Goal: Information Seeking & Learning: Learn about a topic

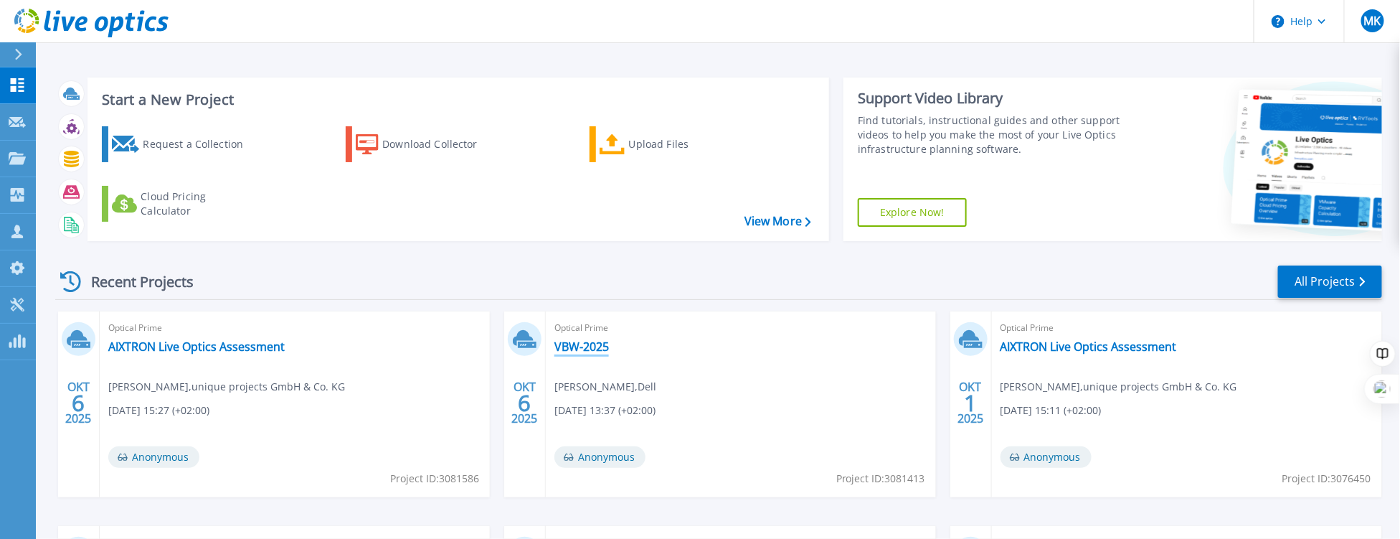
click at [570, 344] on link "VBW-2025" at bounding box center [582, 346] width 55 height 14
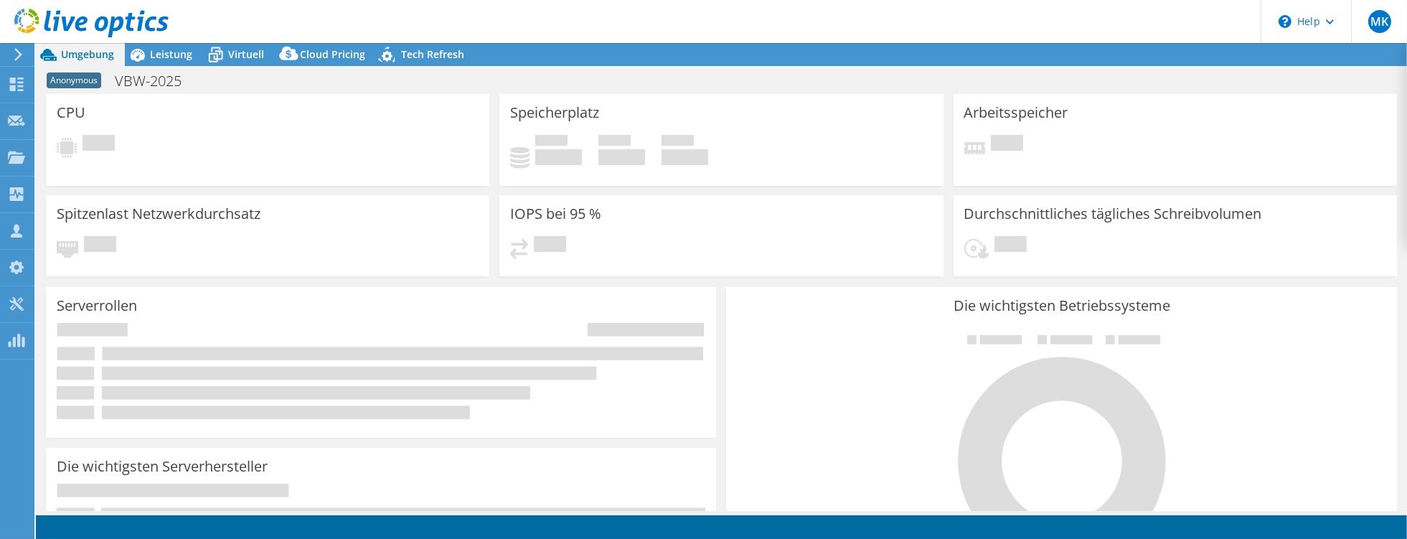
select select "USD"
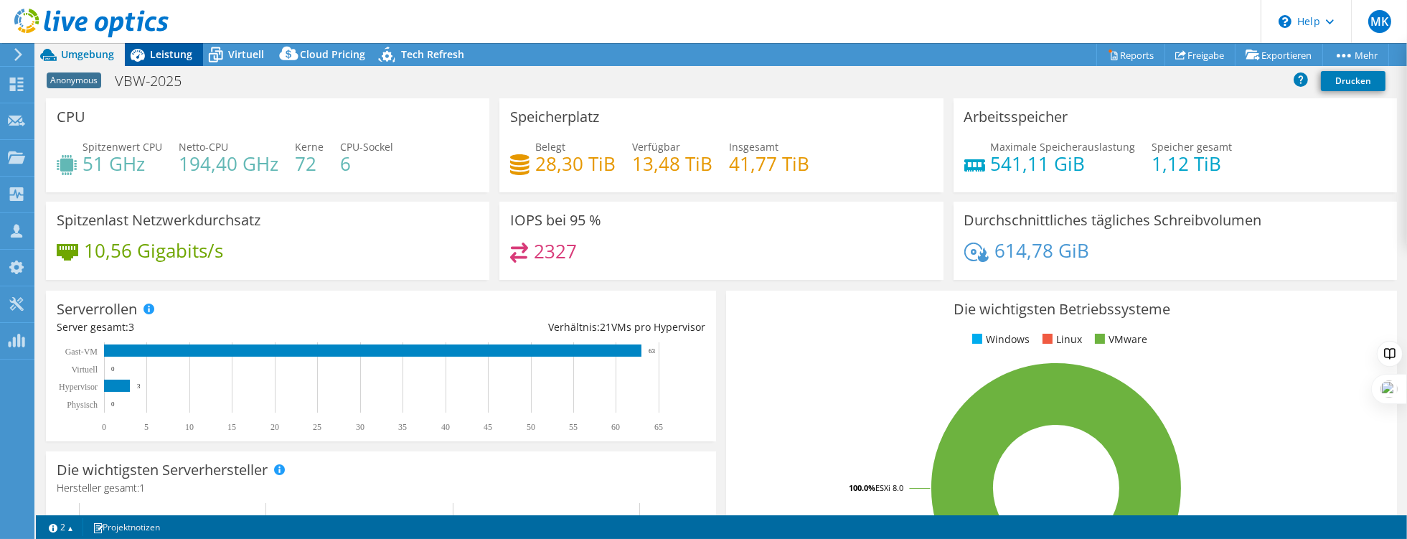
click at [182, 62] on div "Leistung" at bounding box center [164, 54] width 78 height 23
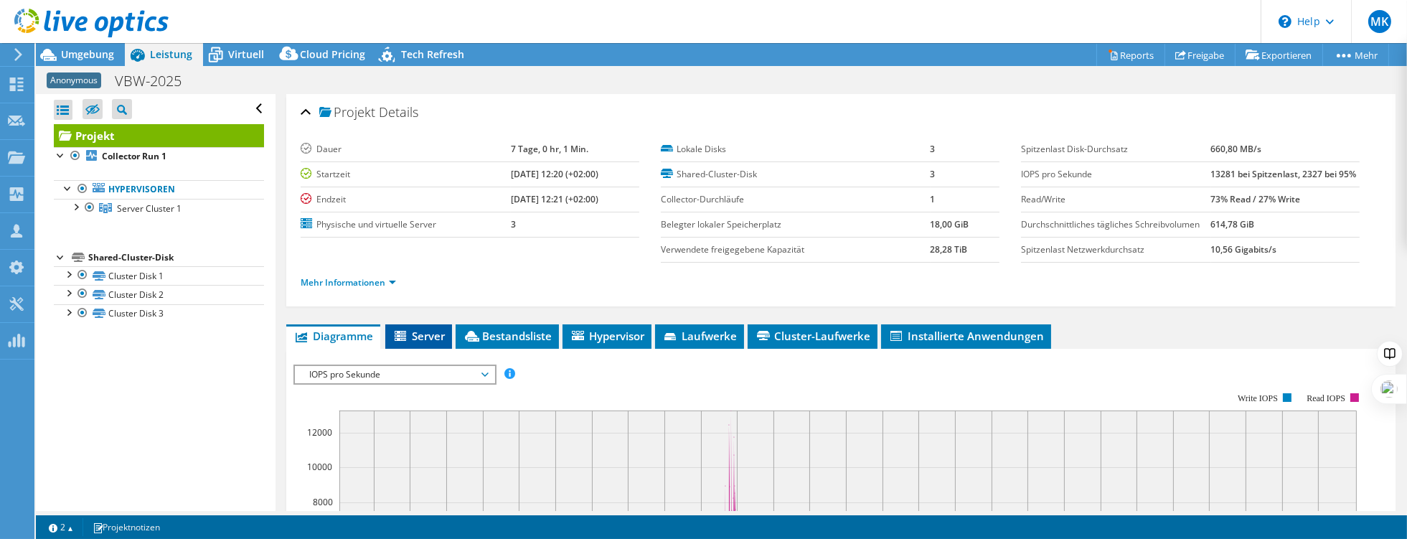
click at [420, 329] on span "Server" at bounding box center [418, 336] width 52 height 14
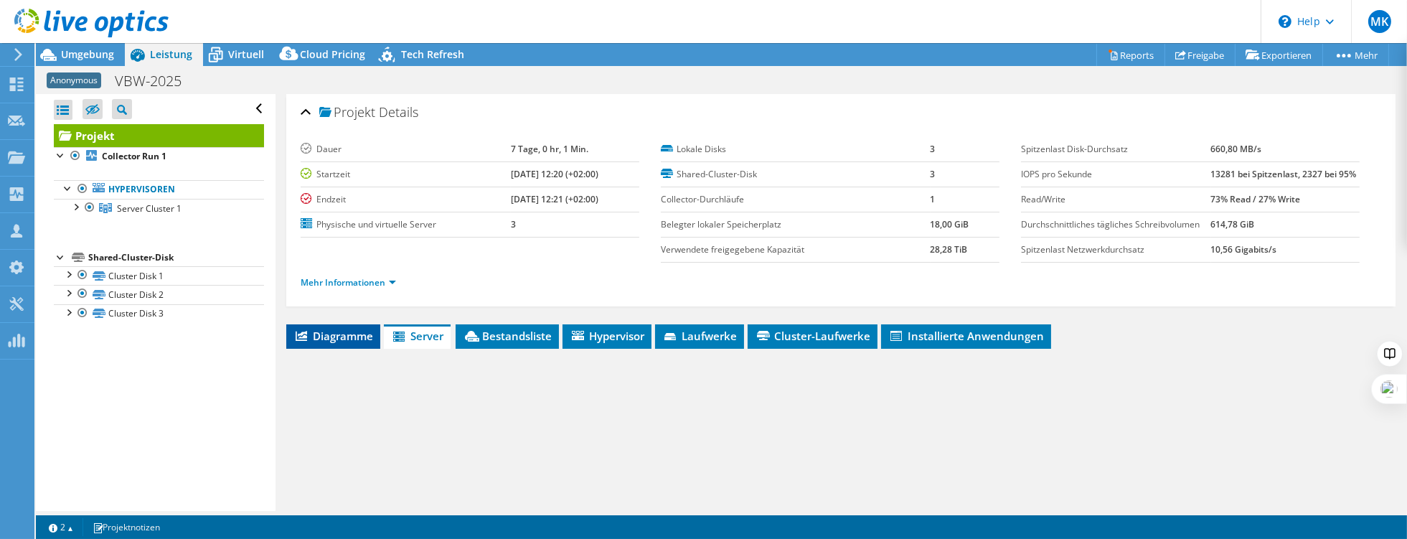
click at [342, 329] on span "Diagramme" at bounding box center [333, 336] width 80 height 14
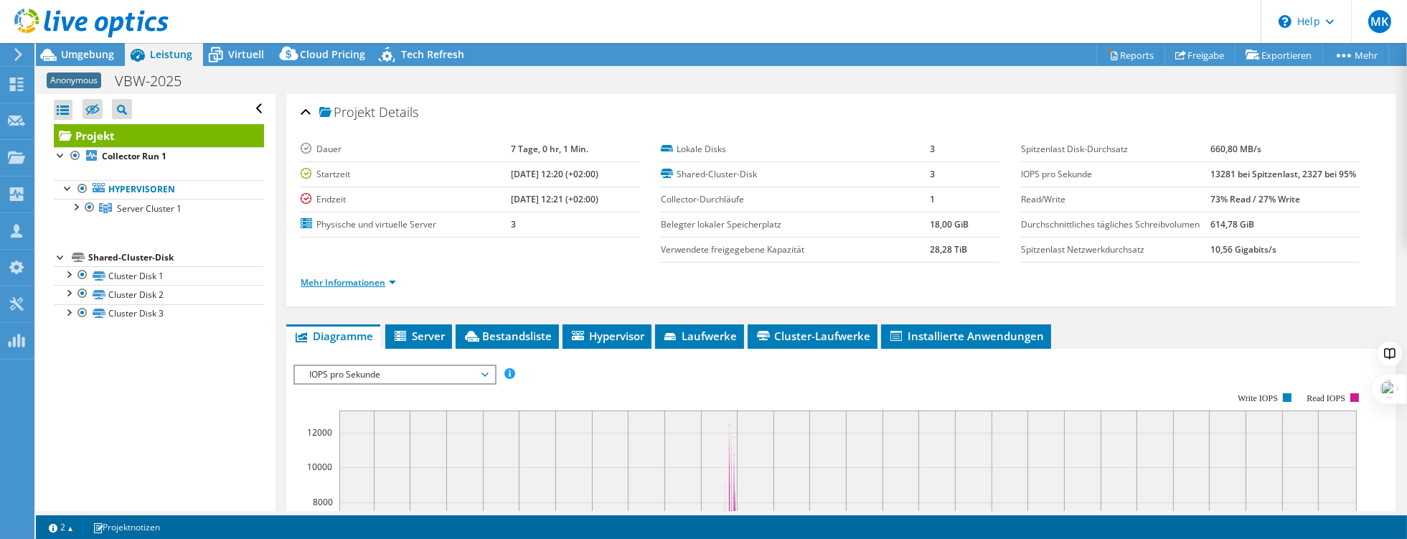
click at [354, 280] on link "Mehr Informationen" at bounding box center [348, 282] width 95 height 12
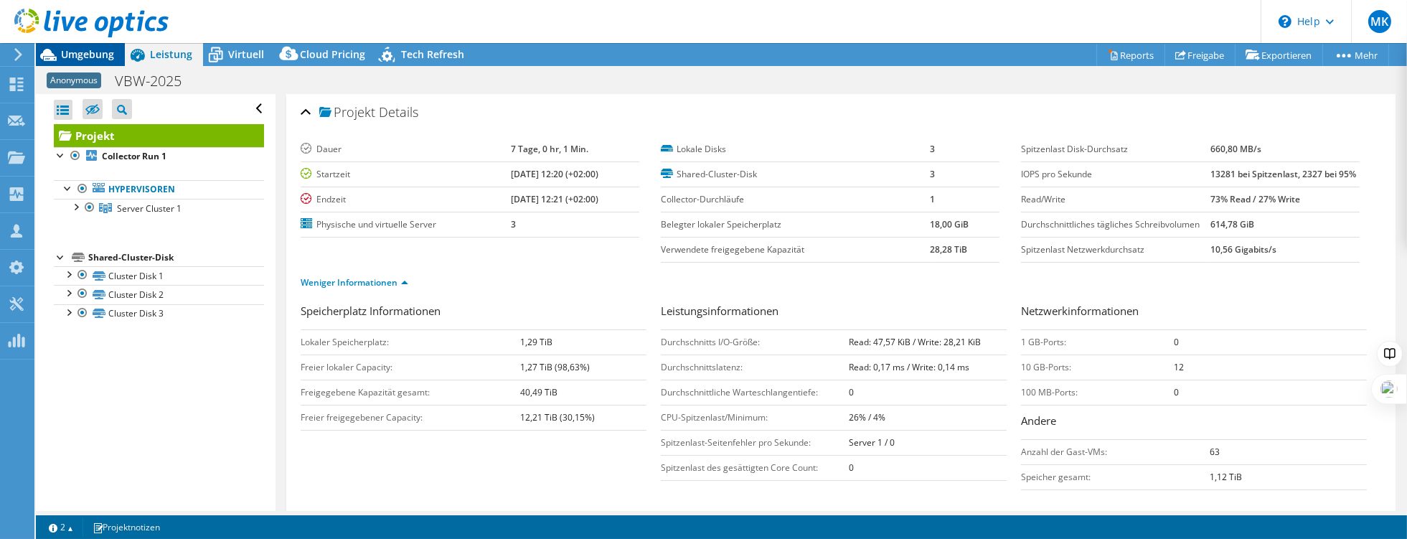
click at [90, 55] on span "Umgebung" at bounding box center [87, 54] width 53 height 14
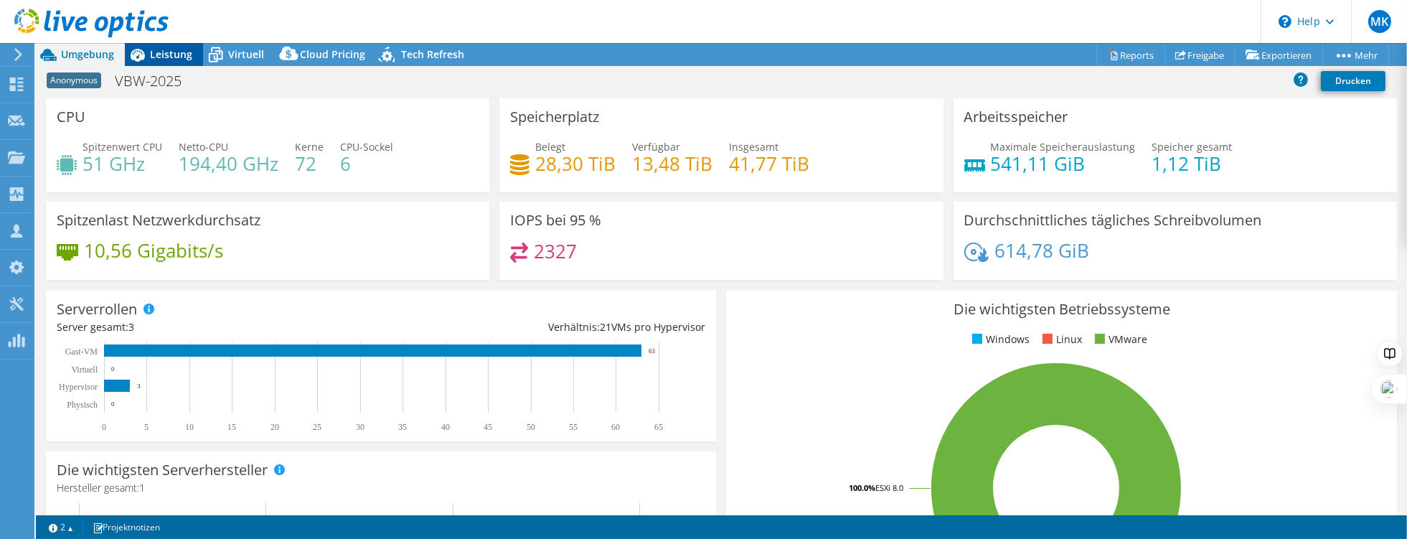
click at [177, 53] on span "Leistung" at bounding box center [171, 54] width 42 height 14
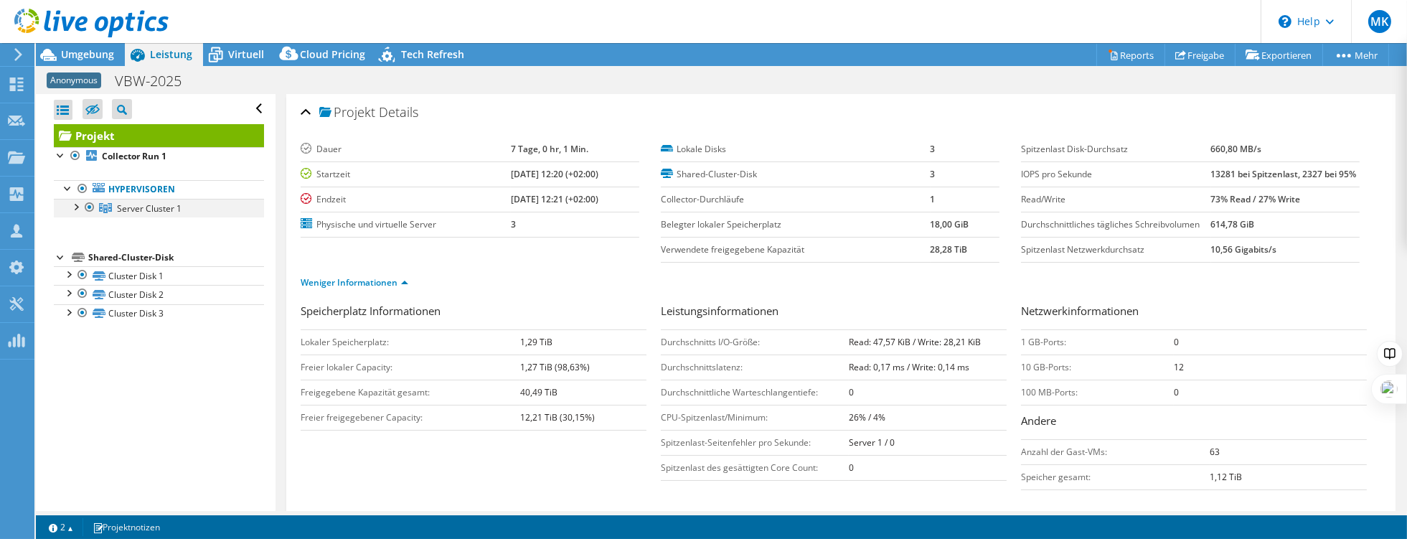
click at [70, 211] on div at bounding box center [75, 206] width 14 height 14
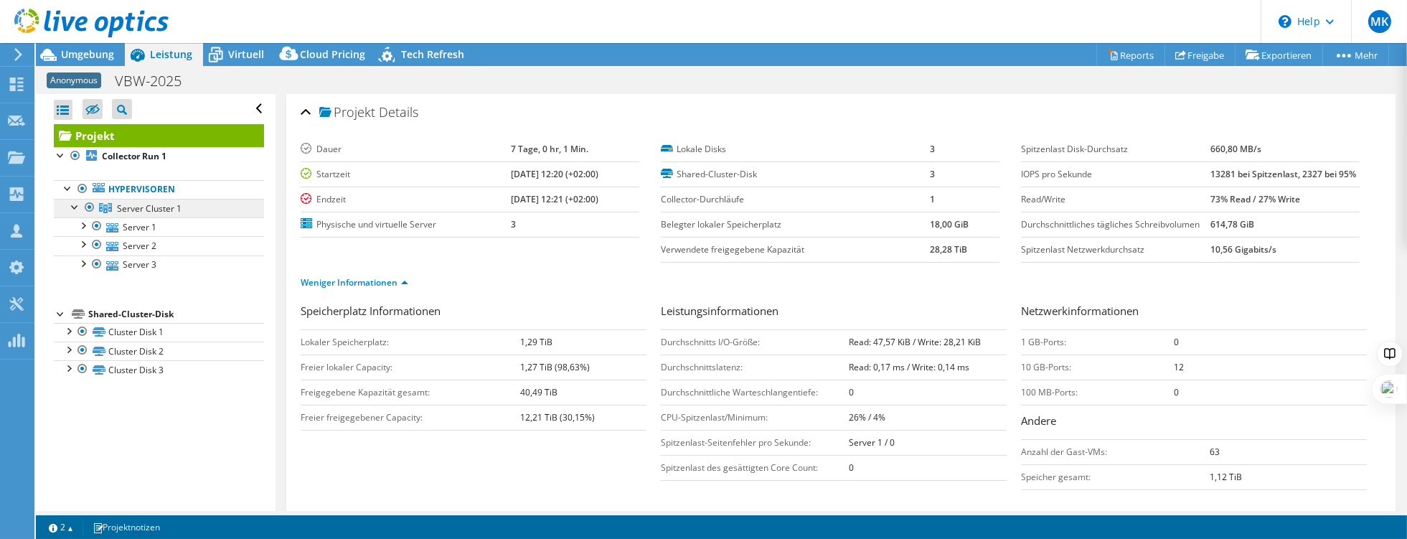
click at [131, 207] on span "Server Cluster 1" at bounding box center [149, 208] width 65 height 12
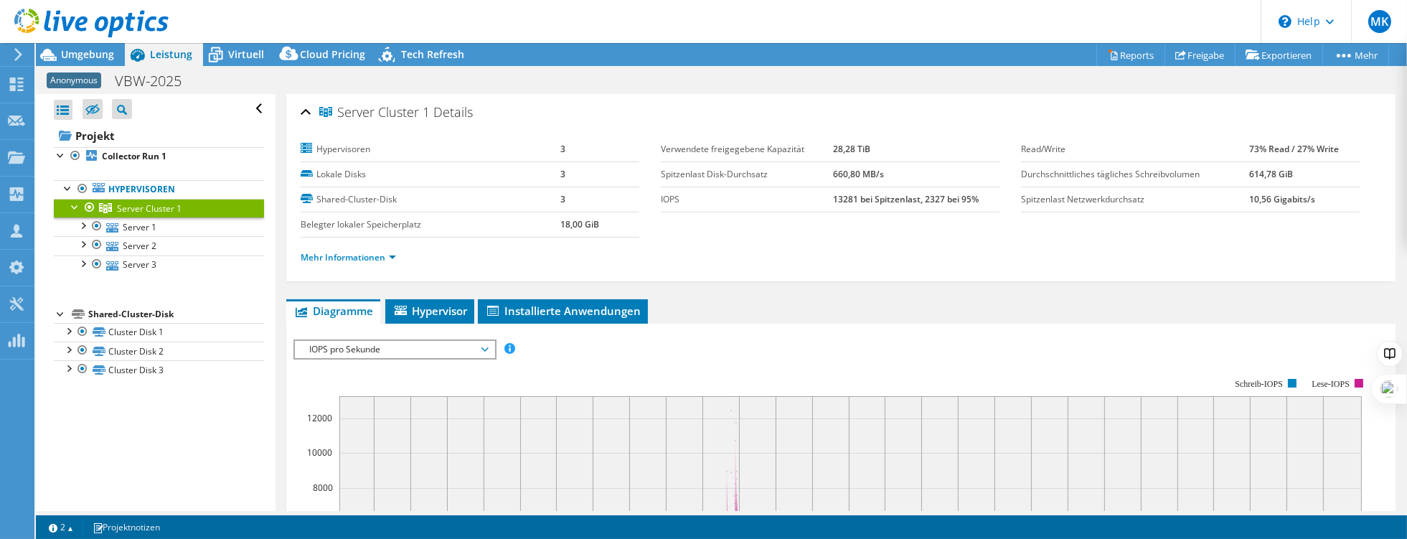
click at [131, 207] on span "Server Cluster 1" at bounding box center [149, 208] width 65 height 12
click at [338, 253] on link "Mehr Informationen" at bounding box center [348, 257] width 95 height 12
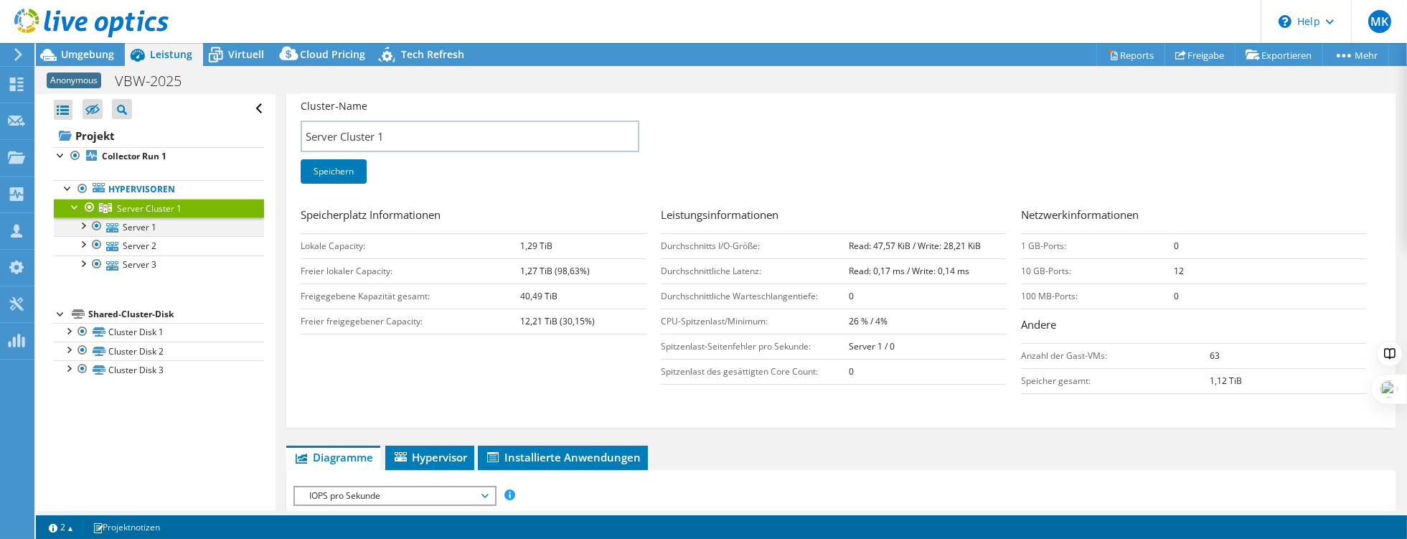
scroll to position [204, 0]
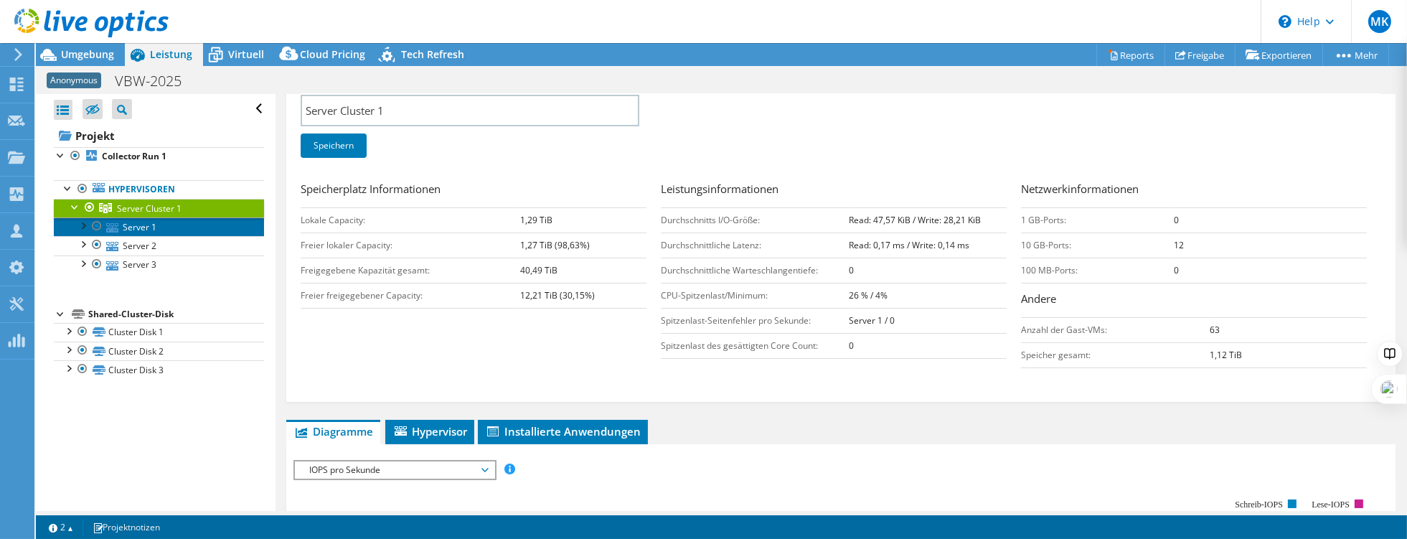
click at [130, 227] on link "Server 1" at bounding box center [159, 226] width 210 height 19
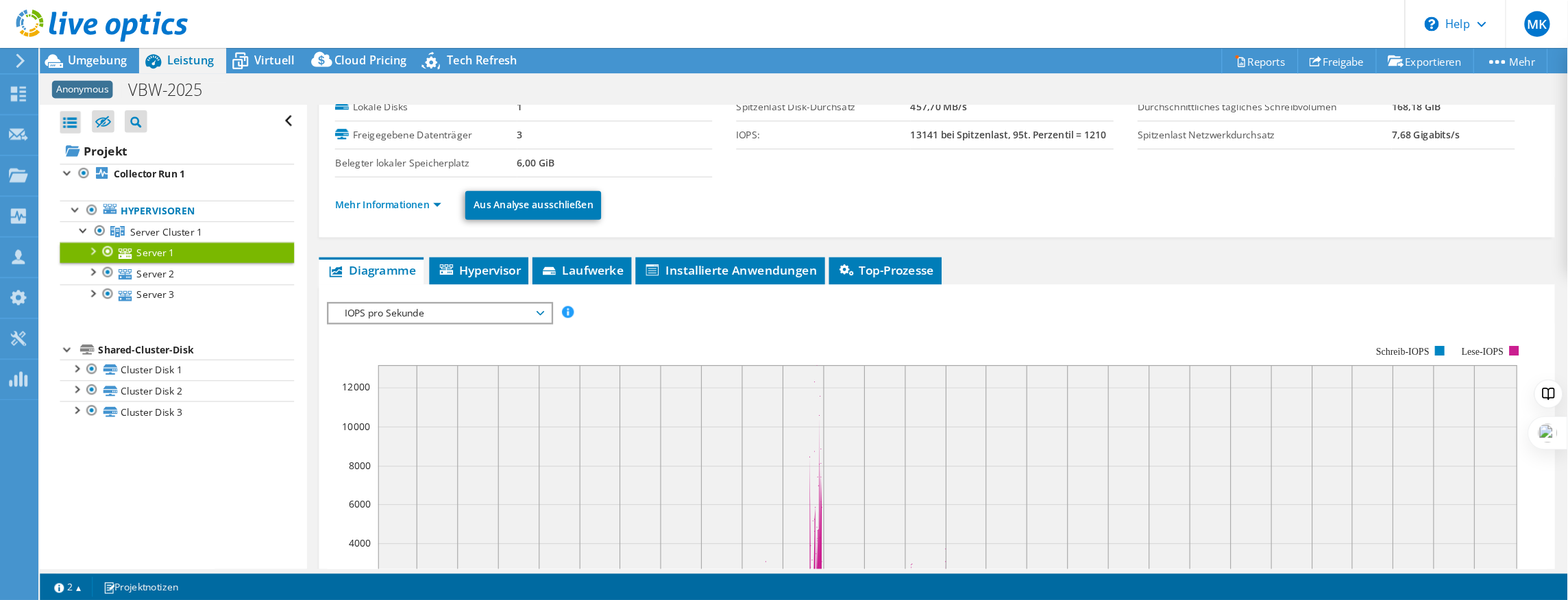
scroll to position [9, 0]
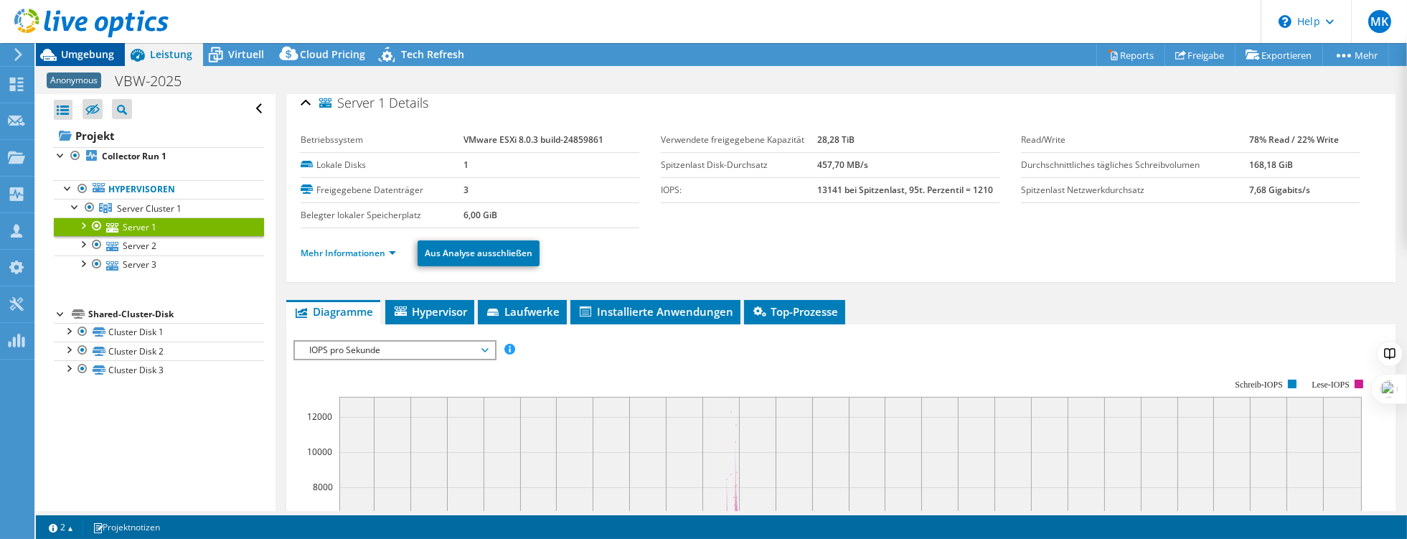
click at [83, 60] on span "Umgebung" at bounding box center [87, 54] width 53 height 14
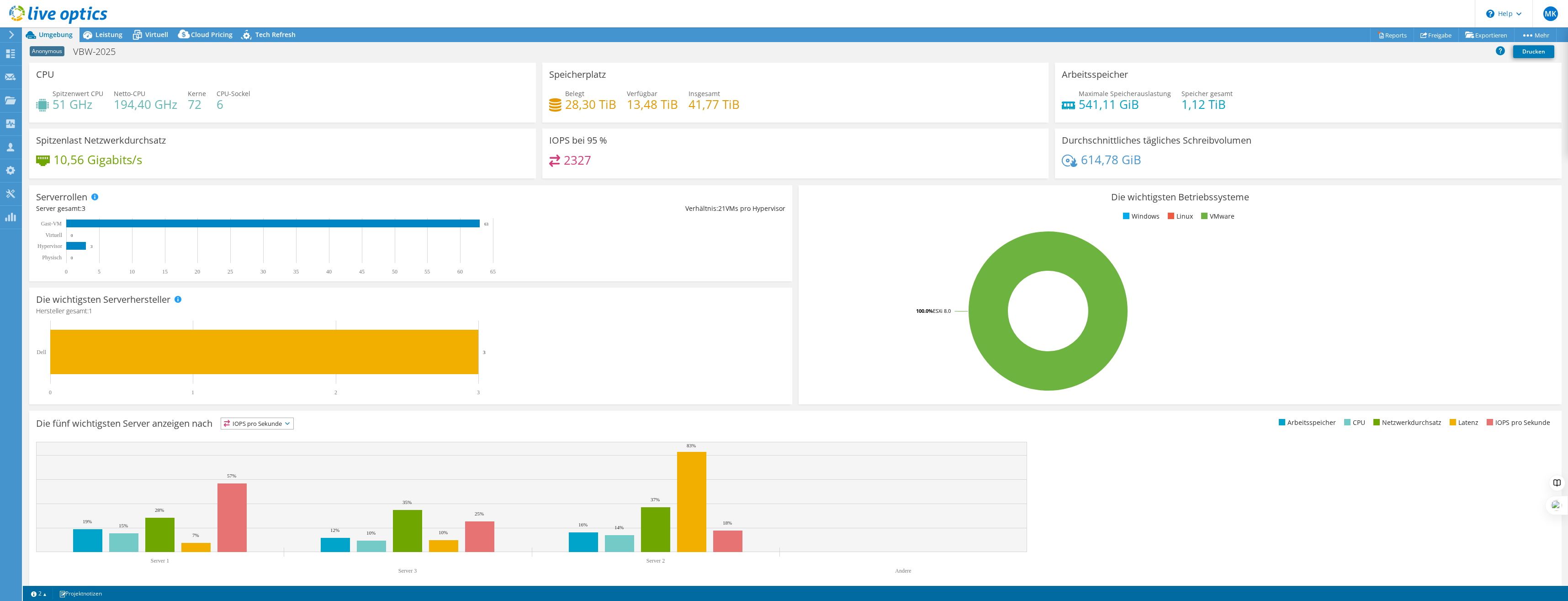
scroll to position [7, 0]
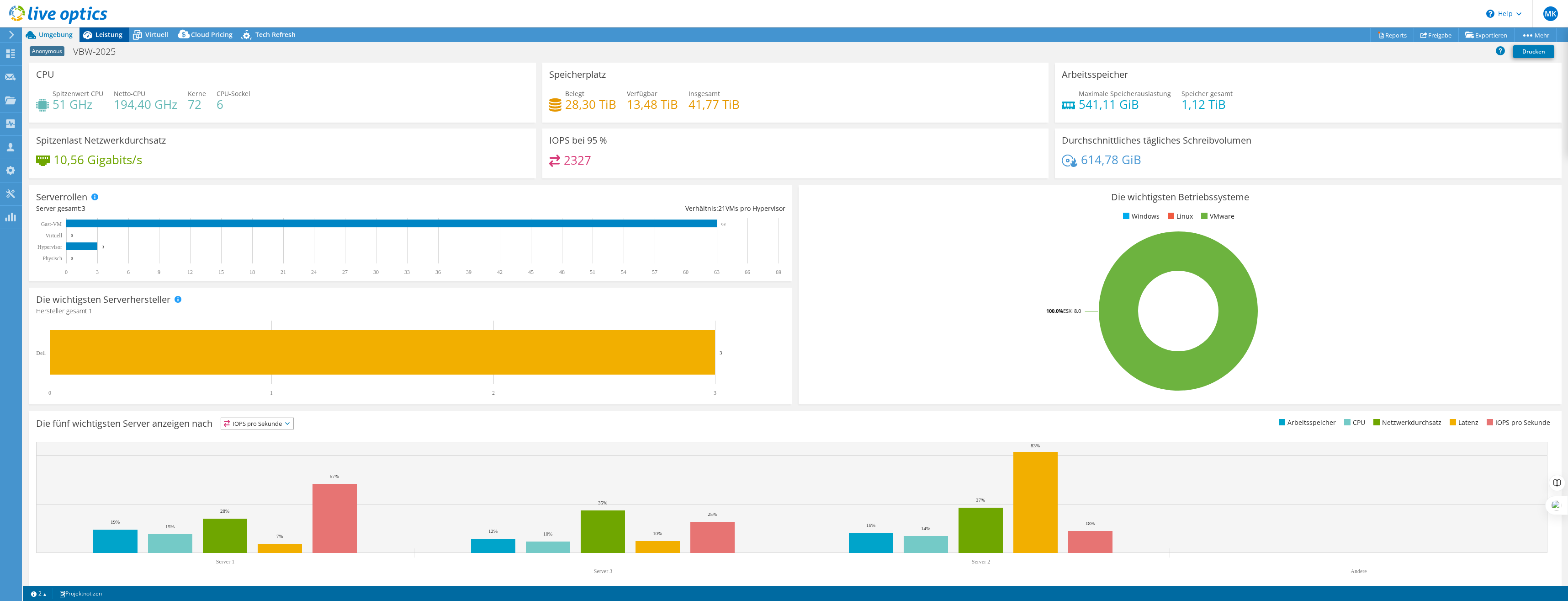
click at [92, 38] on icon at bounding box center [87, 34] width 16 height 16
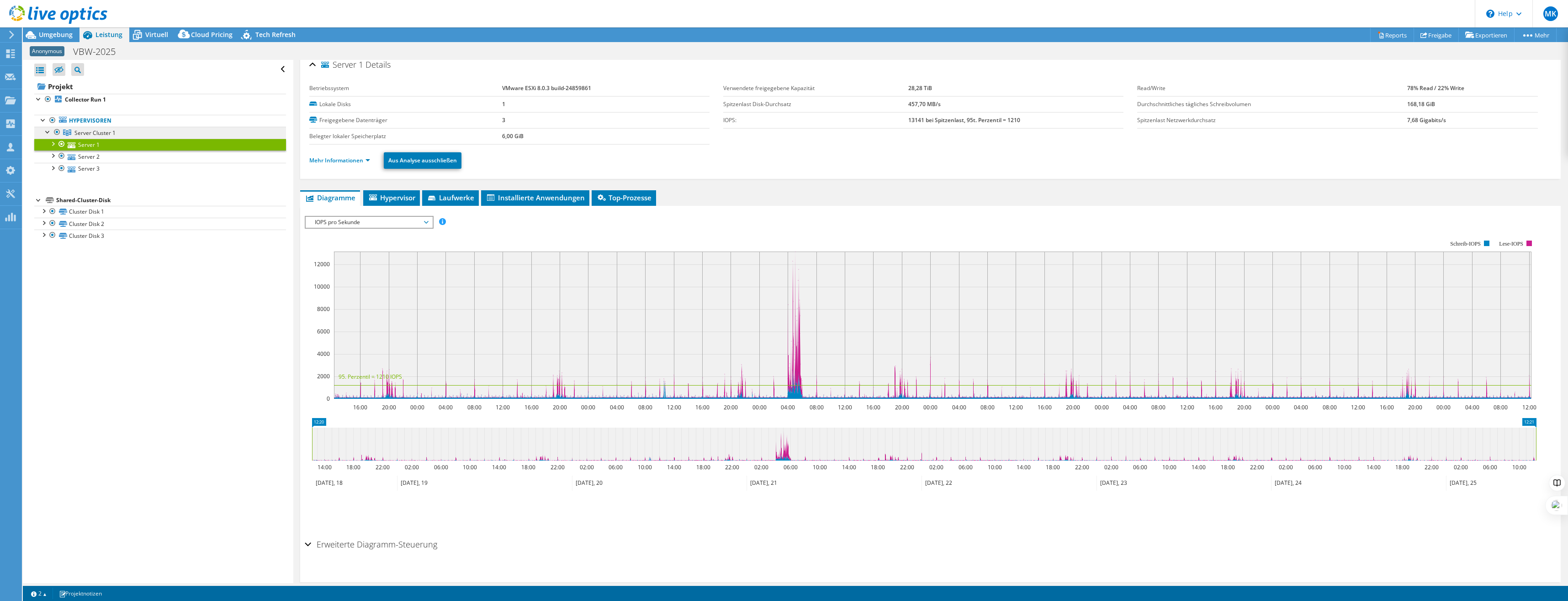
click at [83, 131] on span "Server Cluster 1" at bounding box center [95, 133] width 41 height 8
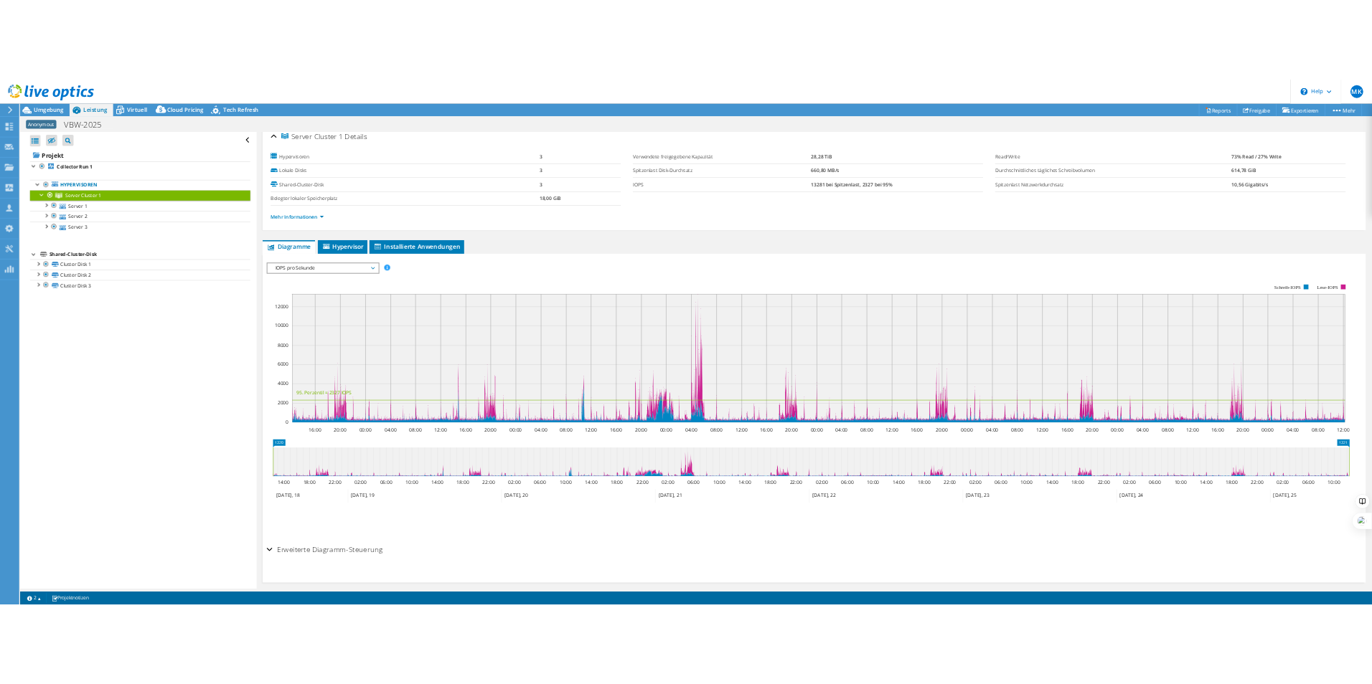
scroll to position [0, 0]
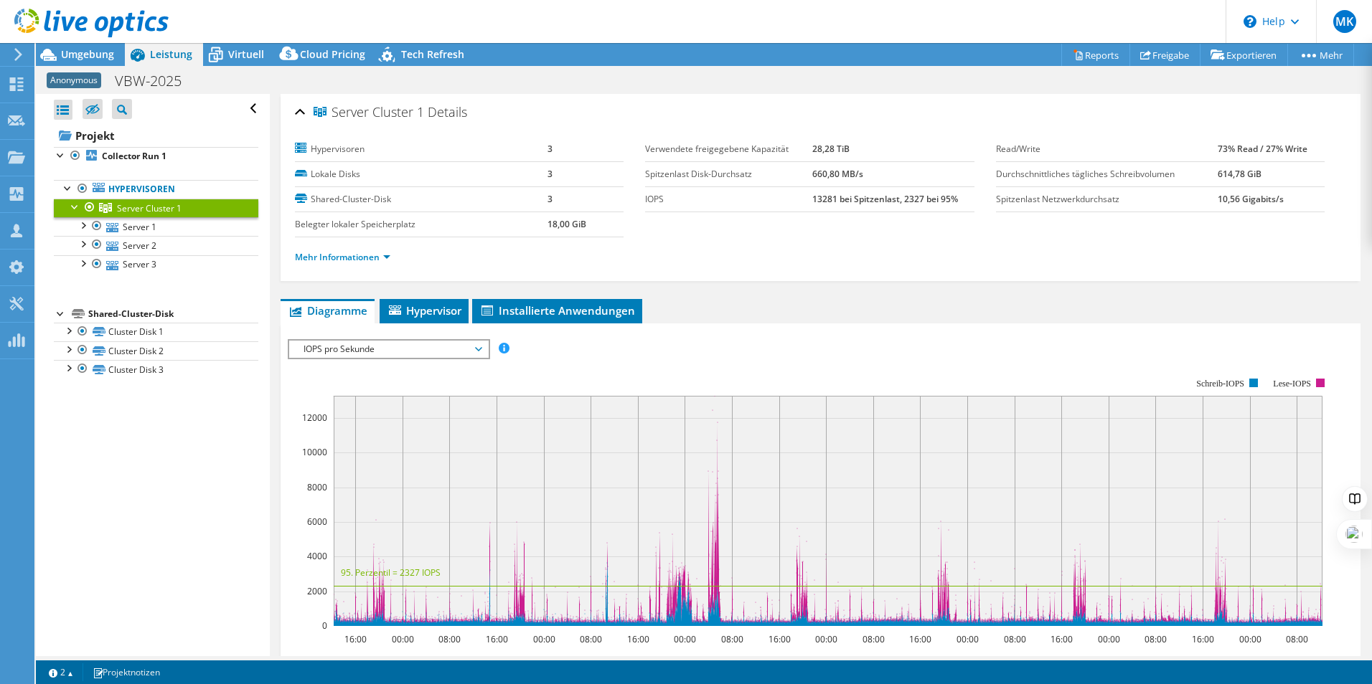
click at [107, 49] on span "Umgebung" at bounding box center [87, 54] width 53 height 14
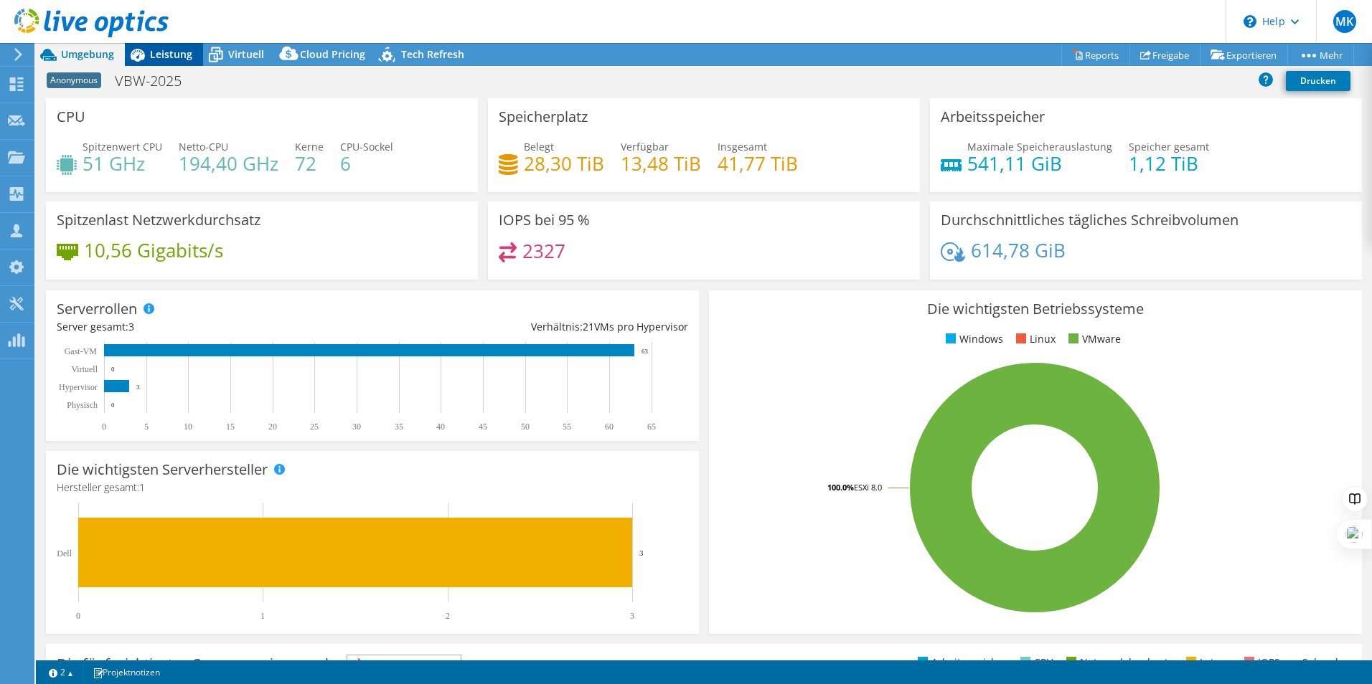
click at [176, 56] on span "Leistung" at bounding box center [171, 54] width 42 height 14
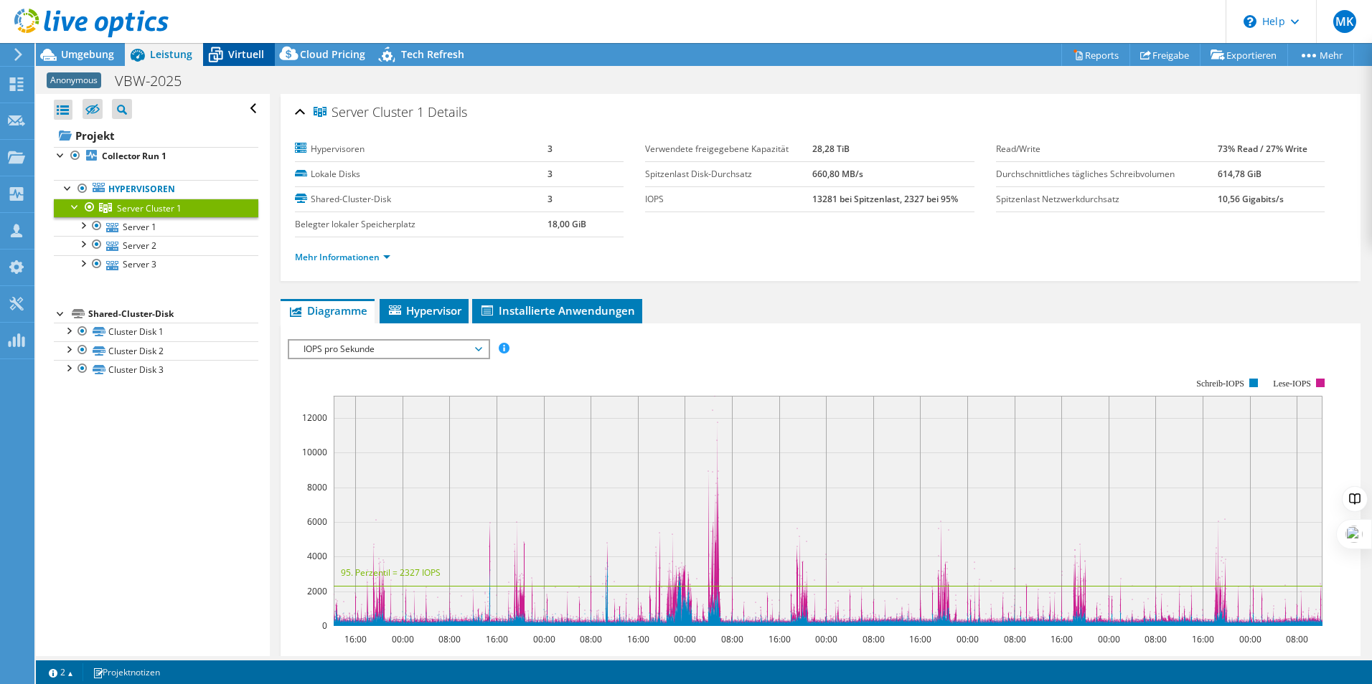
click at [230, 47] on span "Virtuell" at bounding box center [246, 54] width 36 height 14
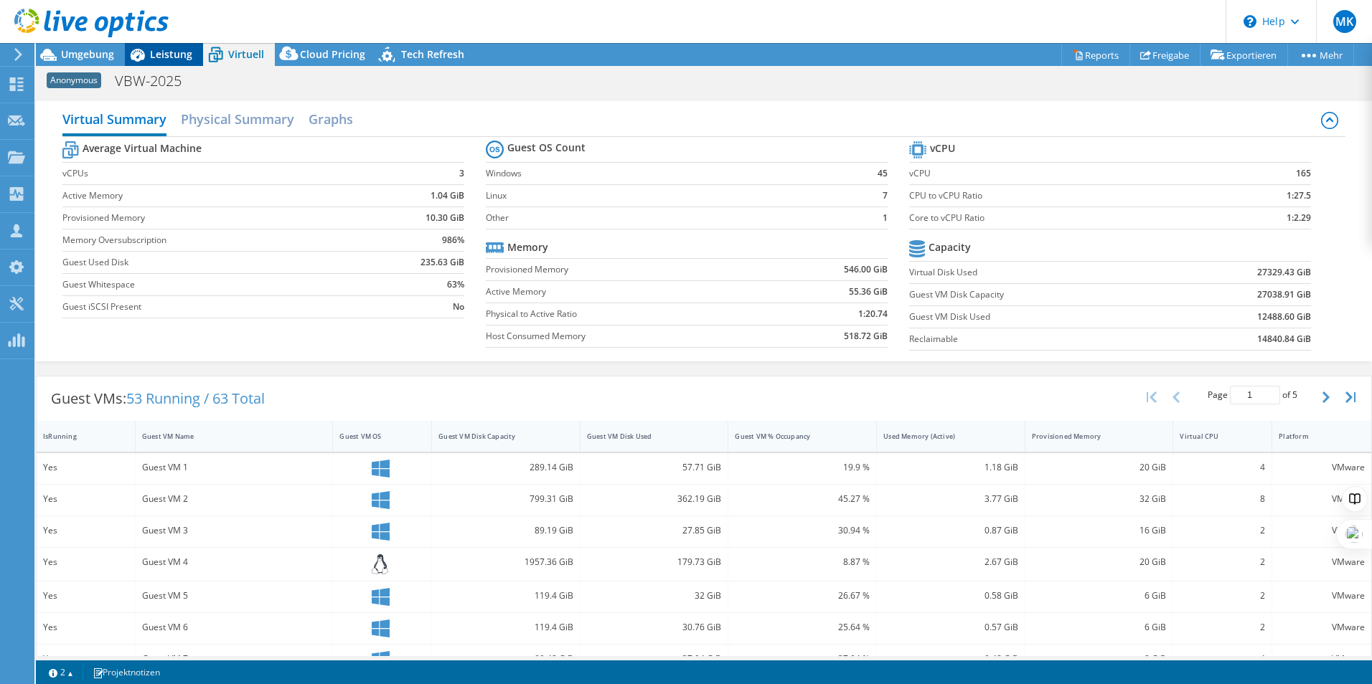
click at [154, 52] on span "Leistung" at bounding box center [171, 54] width 42 height 14
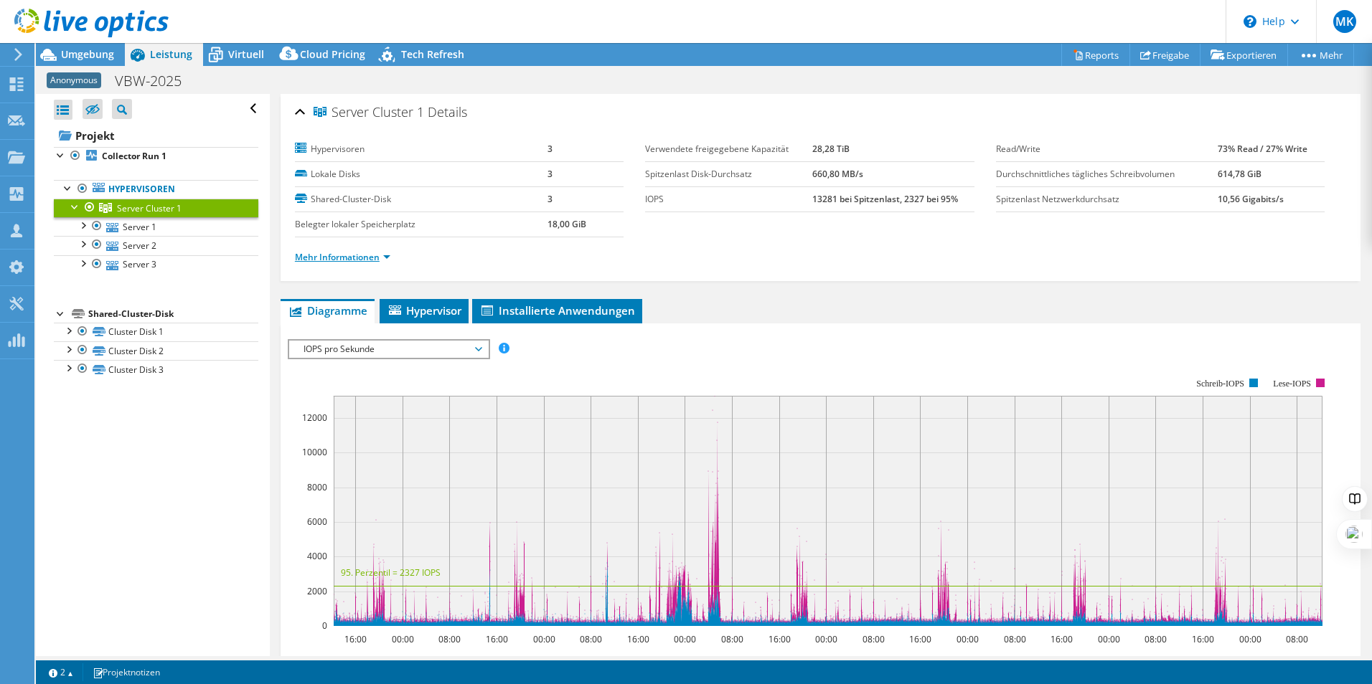
click at [317, 260] on link "Mehr Informationen" at bounding box center [342, 257] width 95 height 12
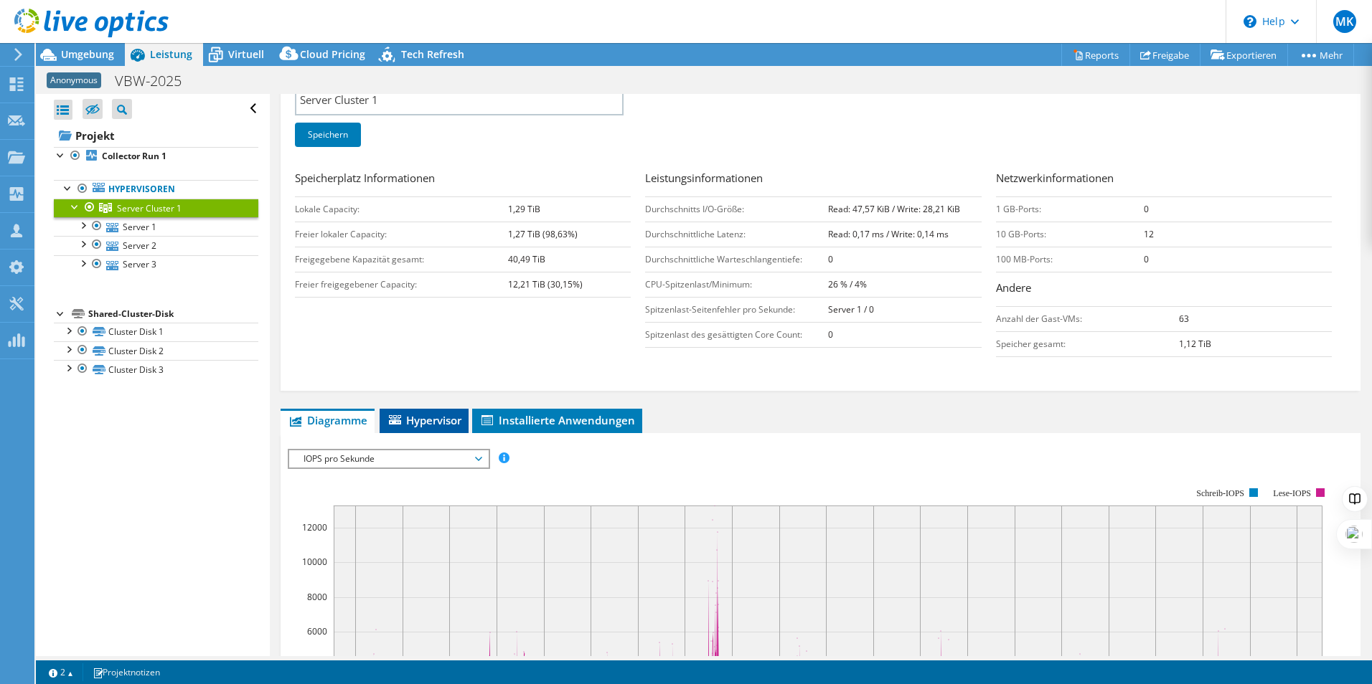
click at [430, 420] on span "Hypervisor" at bounding box center [424, 420] width 75 height 14
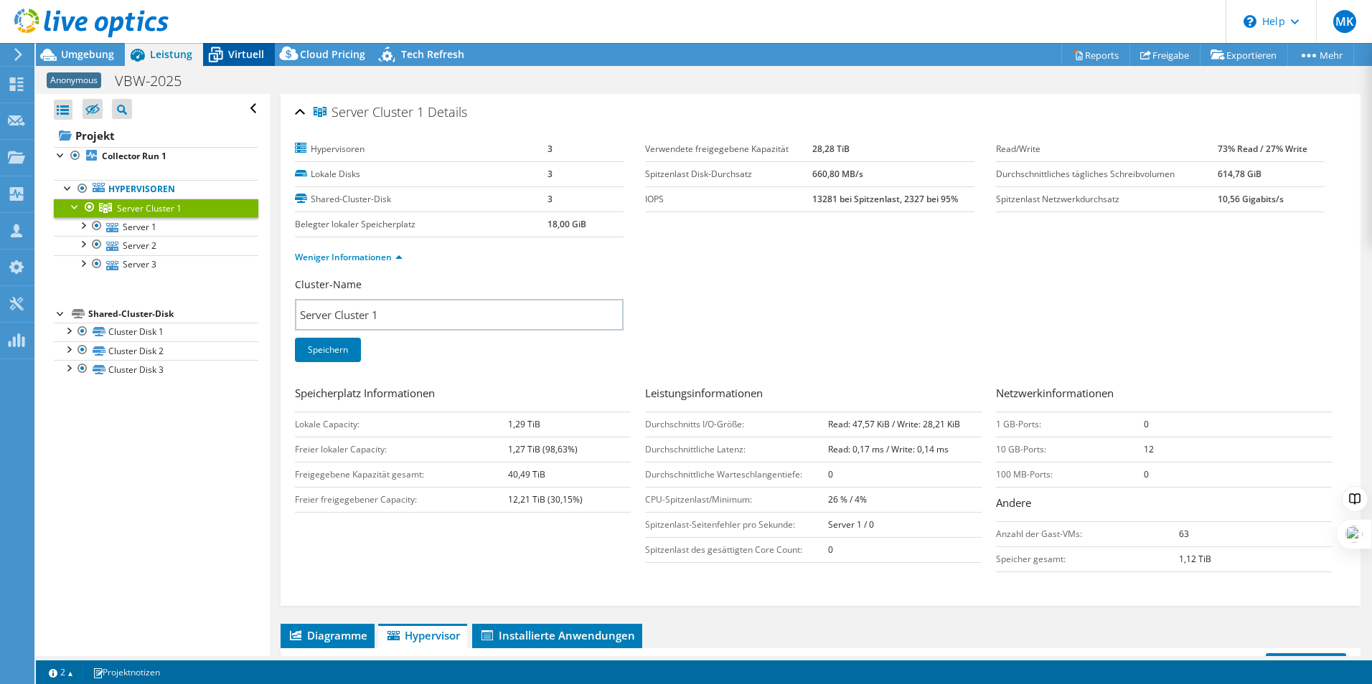
click at [236, 54] on span "Virtuell" at bounding box center [246, 54] width 36 height 14
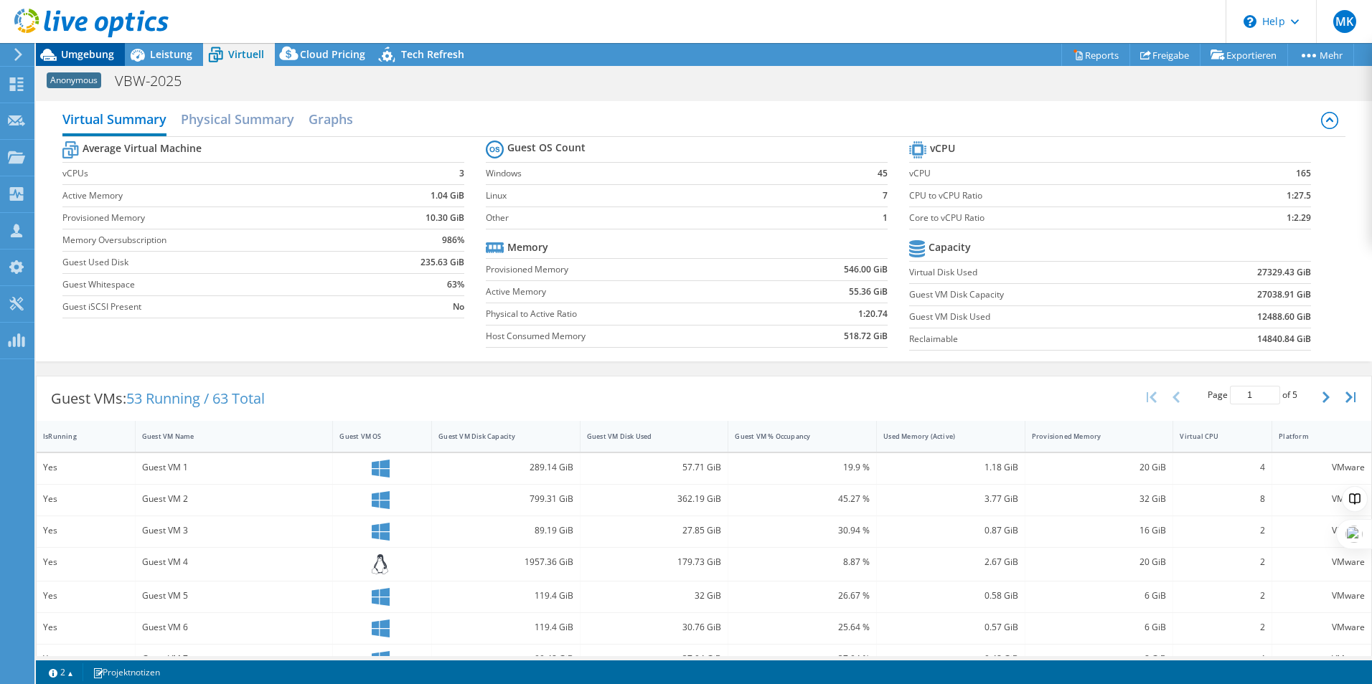
click at [77, 52] on span "Umgebung" at bounding box center [87, 54] width 53 height 14
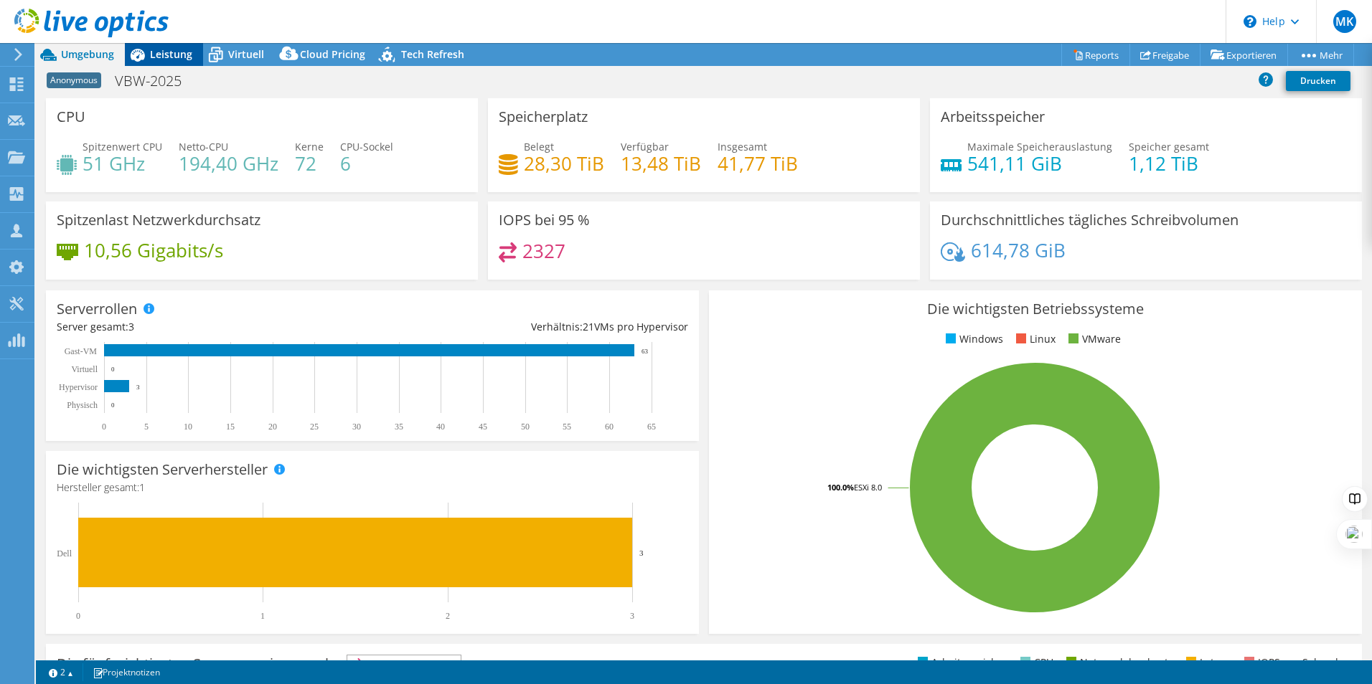
click at [149, 53] on icon at bounding box center [137, 54] width 25 height 25
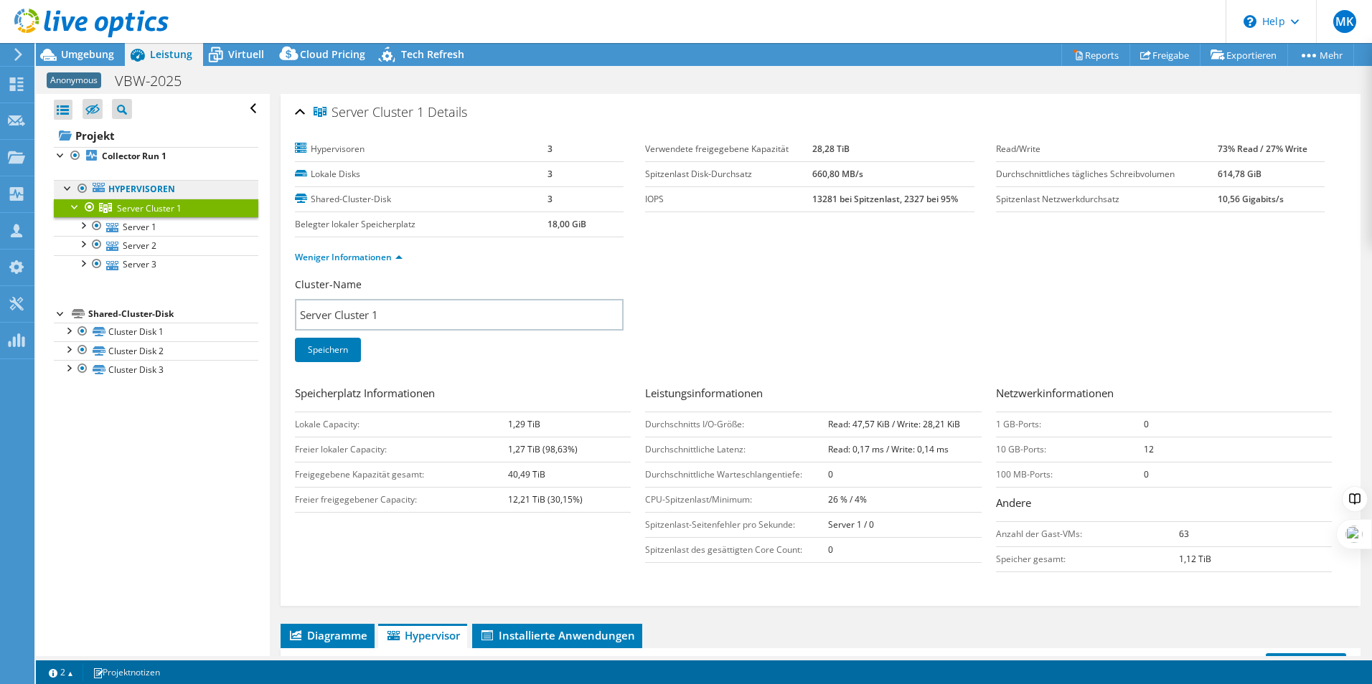
click at [143, 192] on link "Hypervisoren" at bounding box center [156, 189] width 204 height 19
click at [142, 204] on span "Server Cluster 1" at bounding box center [149, 208] width 65 height 12
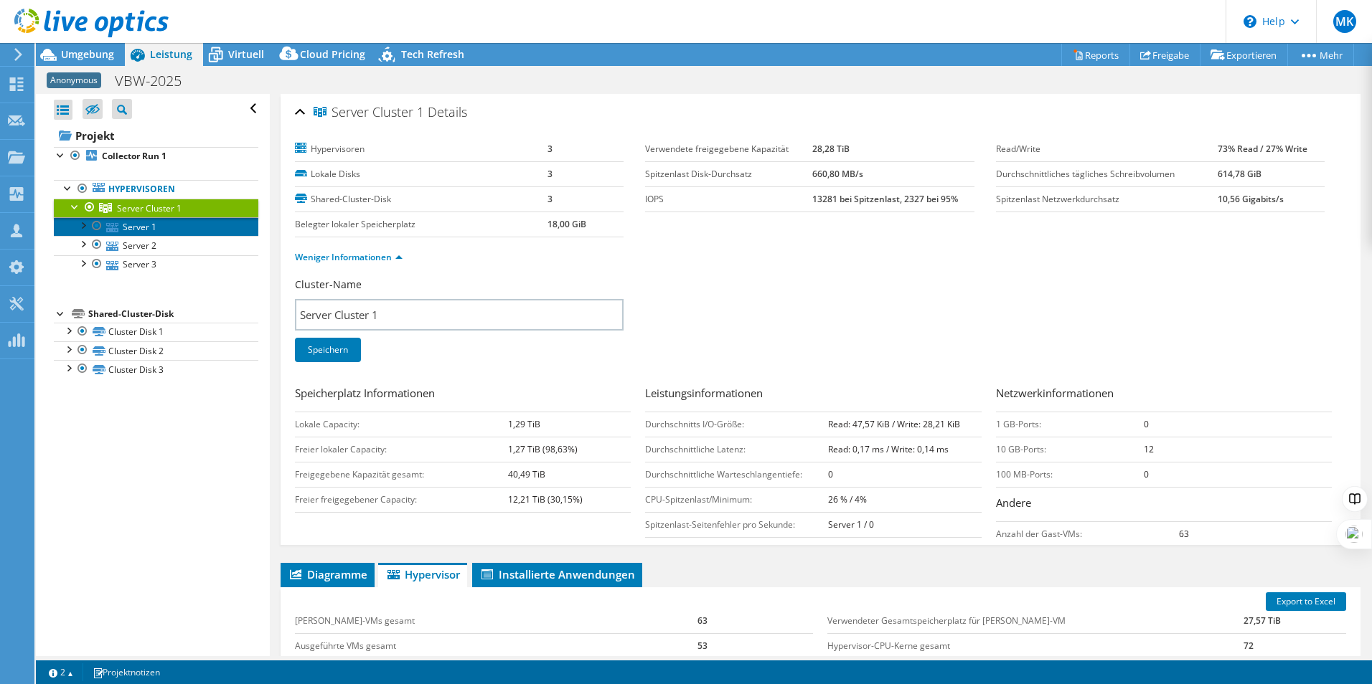
click at [141, 220] on link "Server 1" at bounding box center [156, 226] width 204 height 19
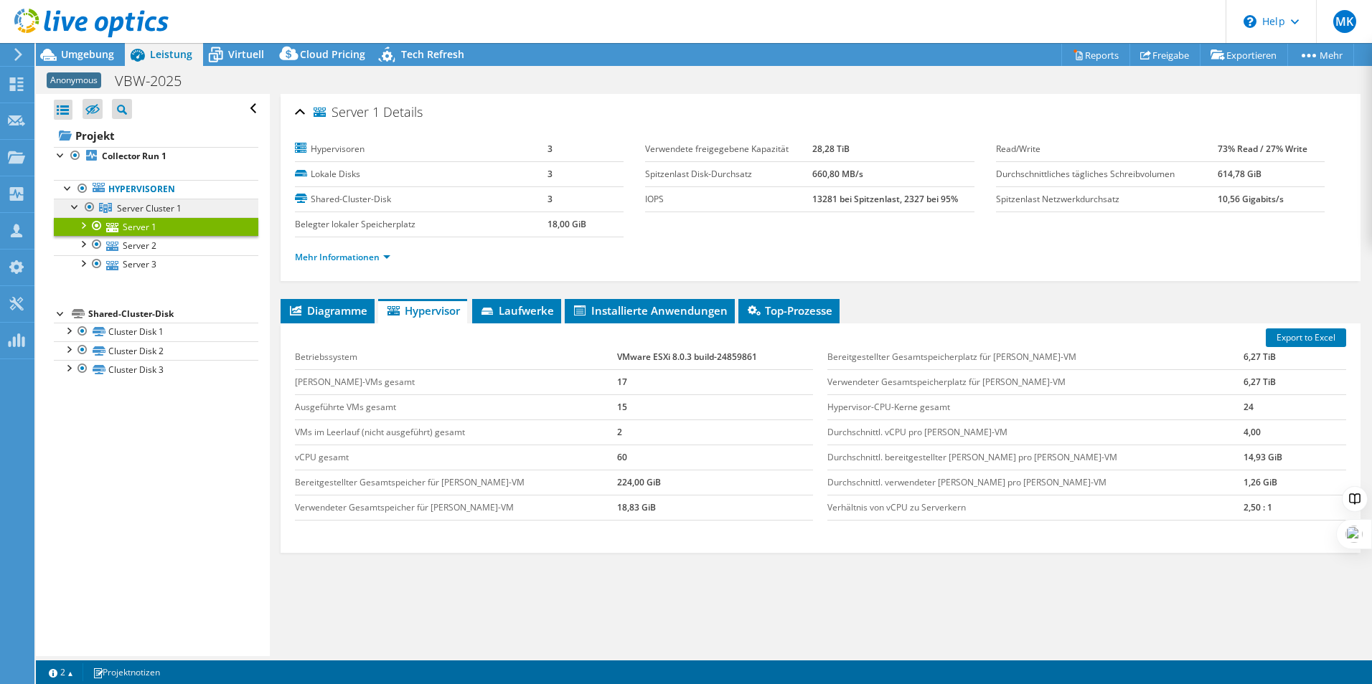
click at [156, 207] on span "Server Cluster 1" at bounding box center [149, 208] width 65 height 12
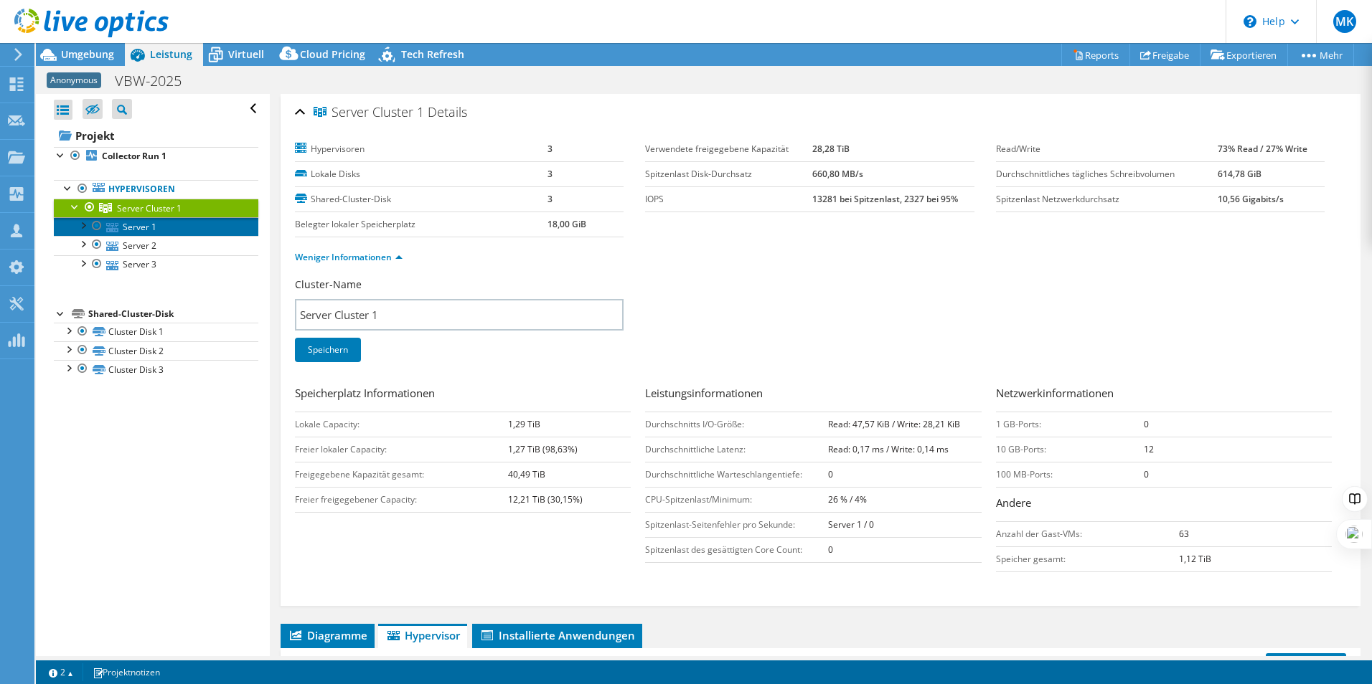
click at [169, 232] on link "Server 1" at bounding box center [156, 226] width 204 height 19
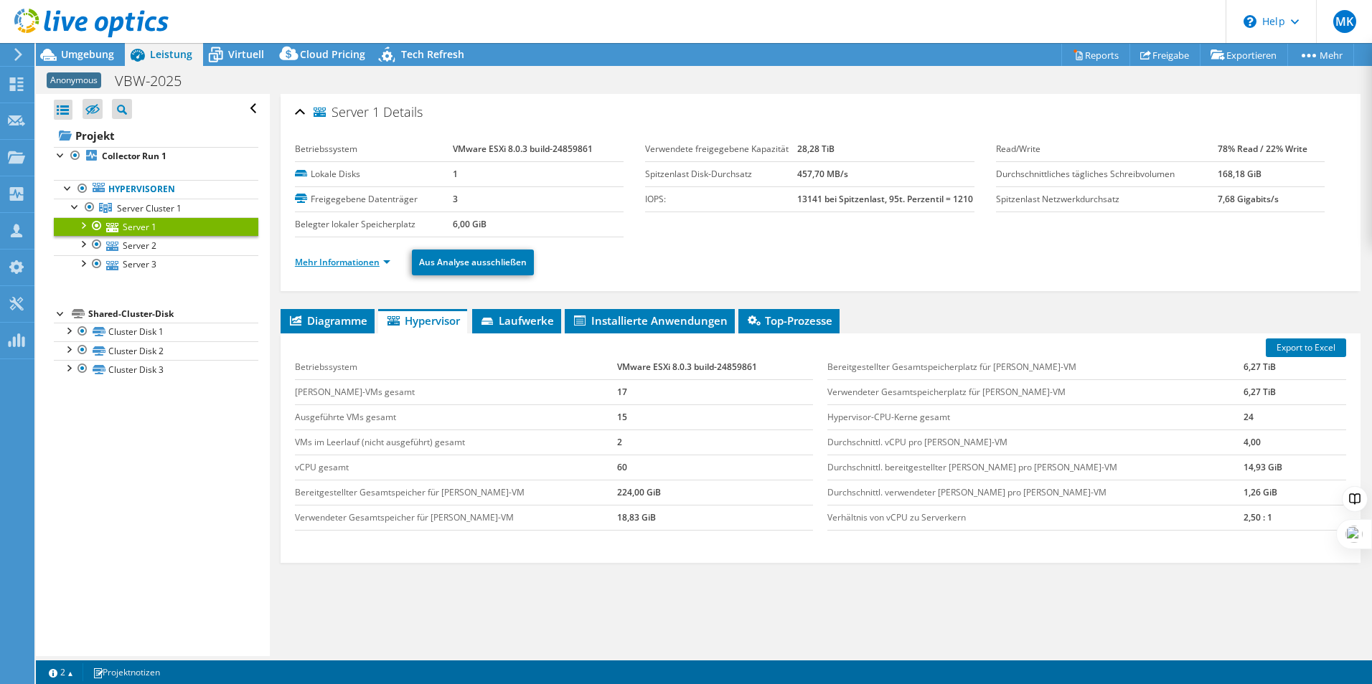
click at [361, 268] on link "Mehr Informationen" at bounding box center [342, 262] width 95 height 12
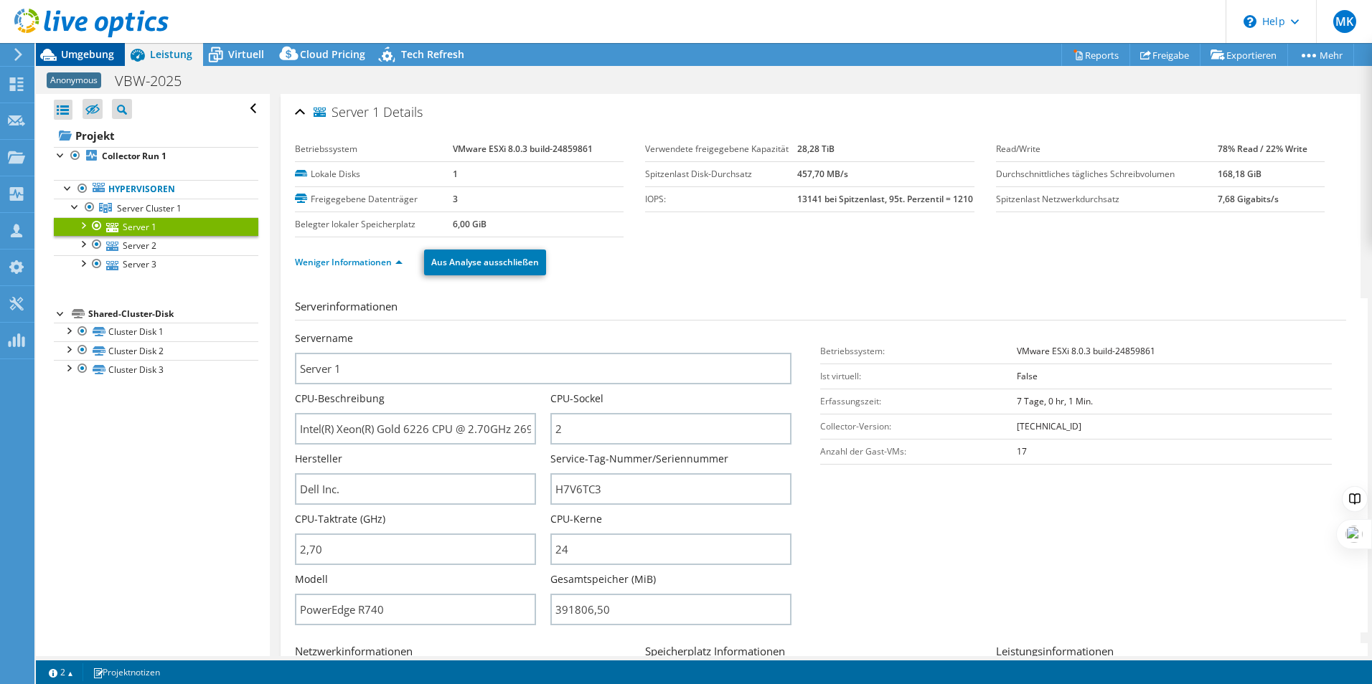
click at [94, 54] on span "Umgebung" at bounding box center [87, 54] width 53 height 14
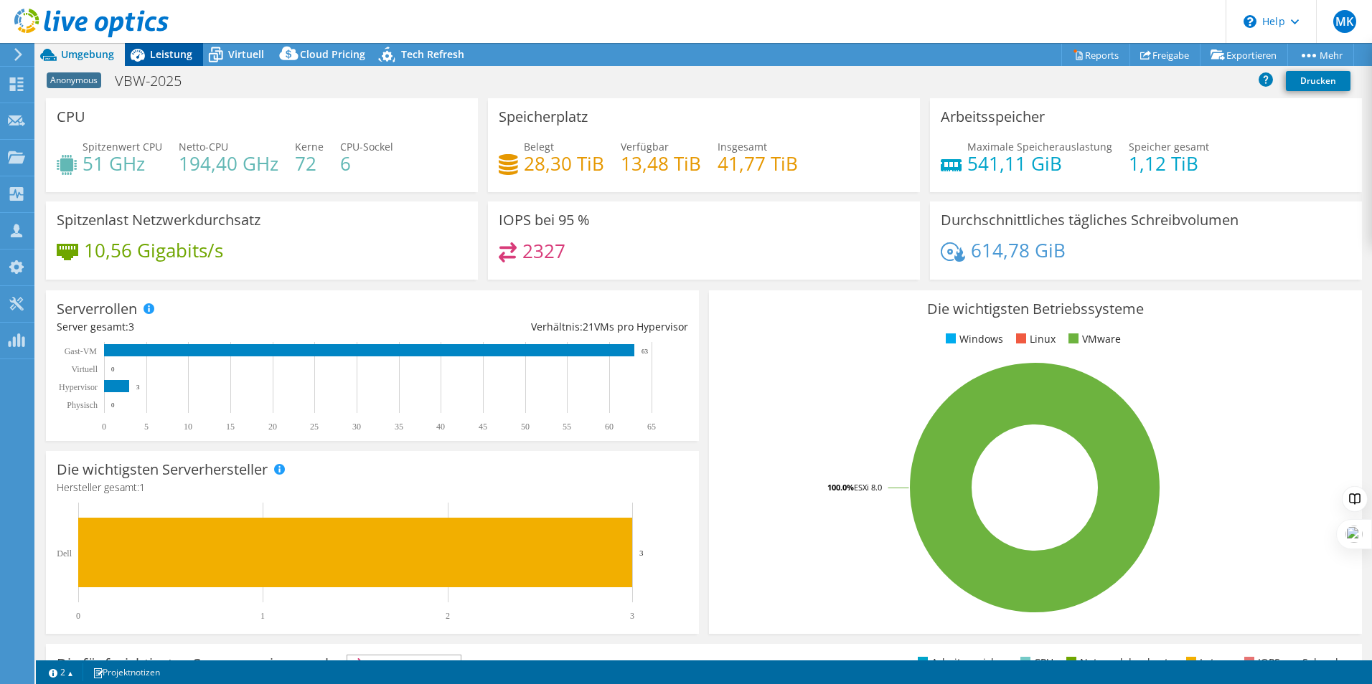
click at [150, 55] on span "Leistung" at bounding box center [171, 54] width 42 height 14
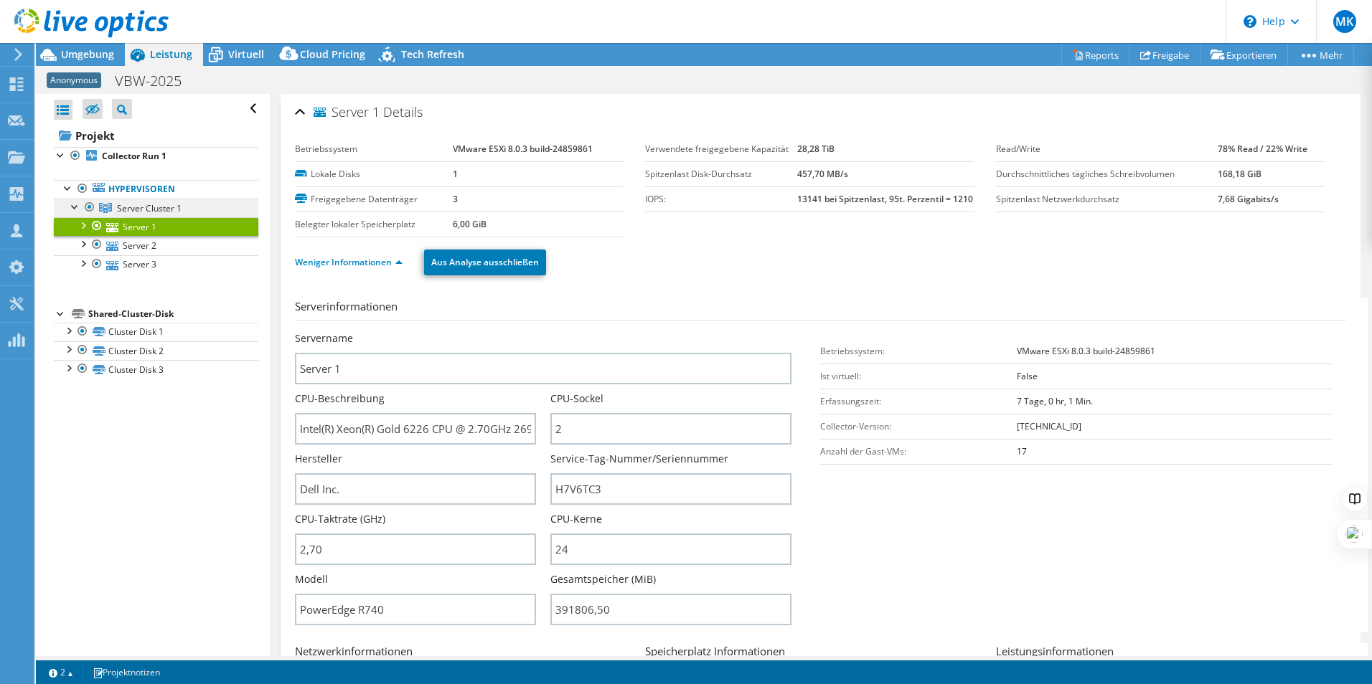
click at [171, 212] on span "Server Cluster 1" at bounding box center [149, 208] width 65 height 12
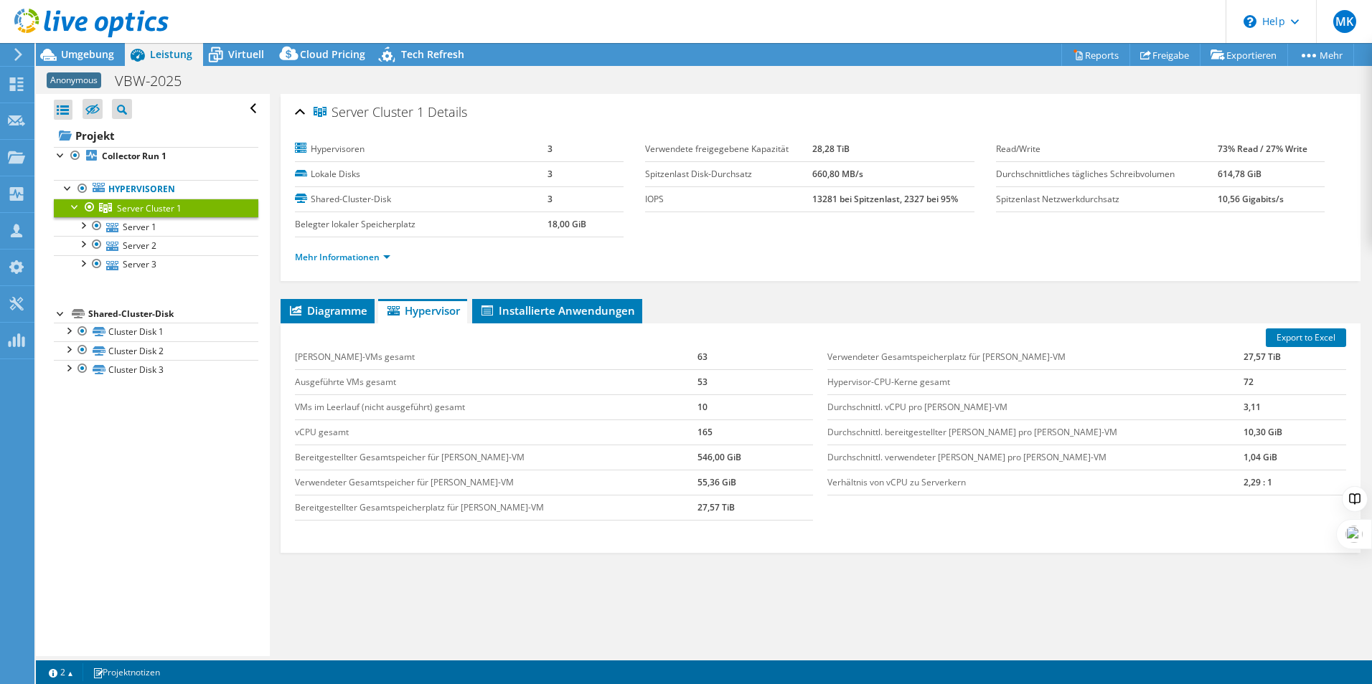
click at [75, 55] on span "Umgebung" at bounding box center [87, 54] width 53 height 14
